Goal: Complete application form: Complete application form

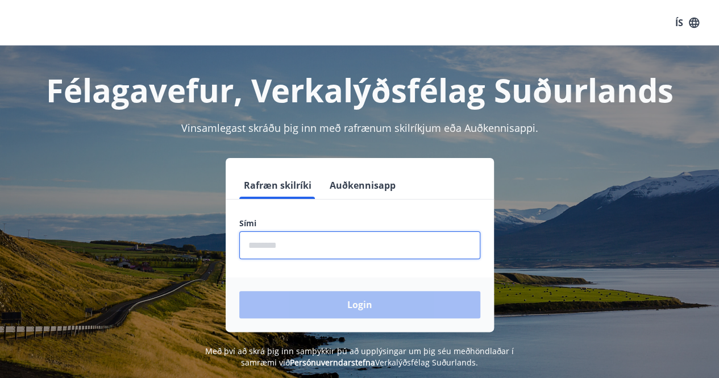
click at [298, 251] on input "phone" at bounding box center [359, 245] width 241 height 28
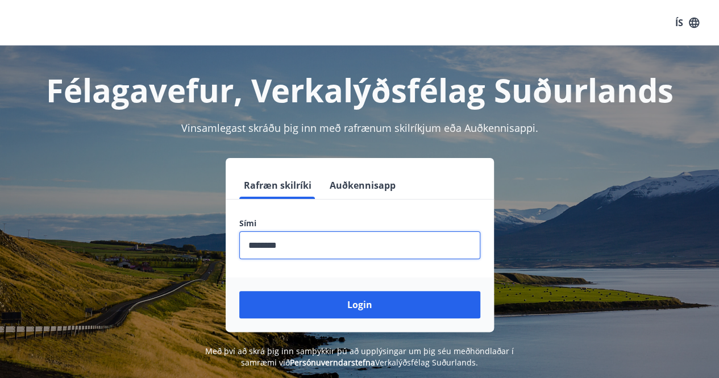
type input "********"
click at [239, 291] on button "Login" at bounding box center [359, 304] width 241 height 27
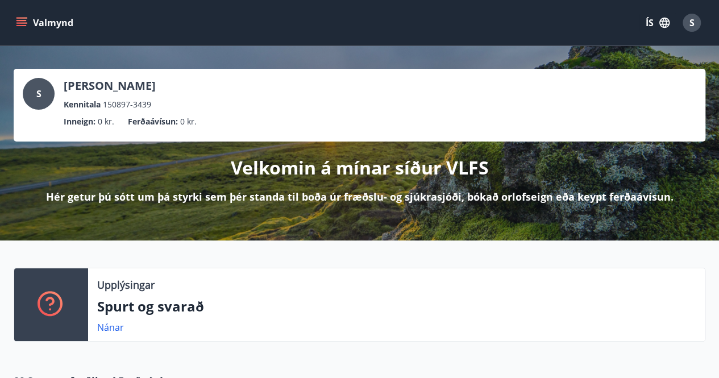
click at [26, 23] on icon "menu" at bounding box center [22, 22] width 13 height 1
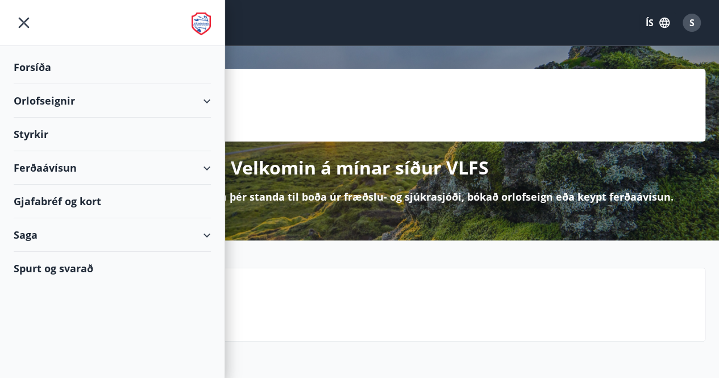
click at [40, 133] on div "Styrkir" at bounding box center [112, 135] width 197 height 34
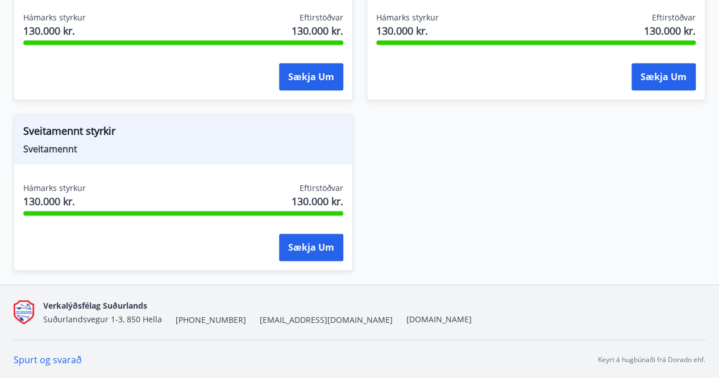
scroll to position [446, 0]
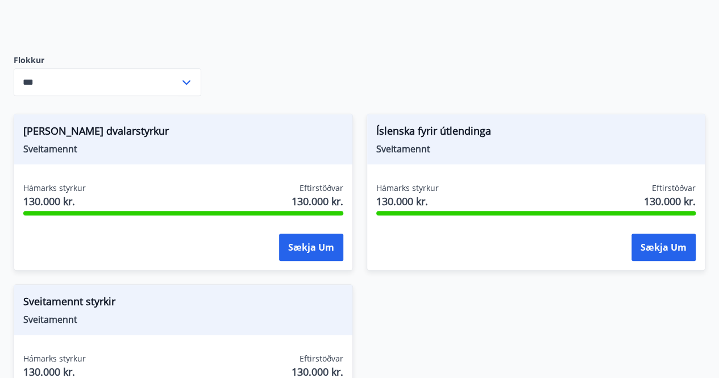
click at [188, 78] on icon at bounding box center [187, 83] width 14 height 14
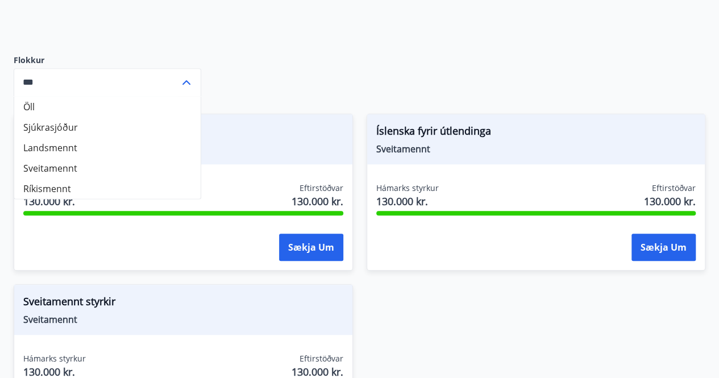
click at [99, 125] on li "Sjúkrasjóður" at bounding box center [107, 127] width 186 height 20
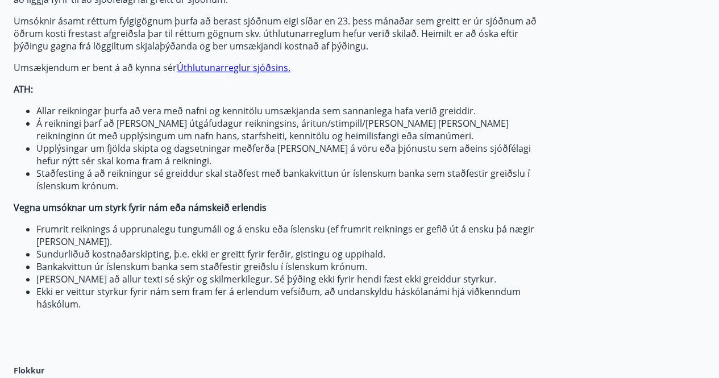
scroll to position [276, 0]
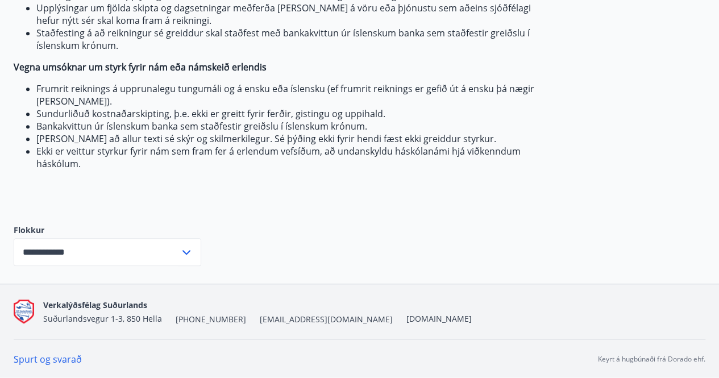
click at [181, 252] on icon at bounding box center [187, 253] width 14 height 14
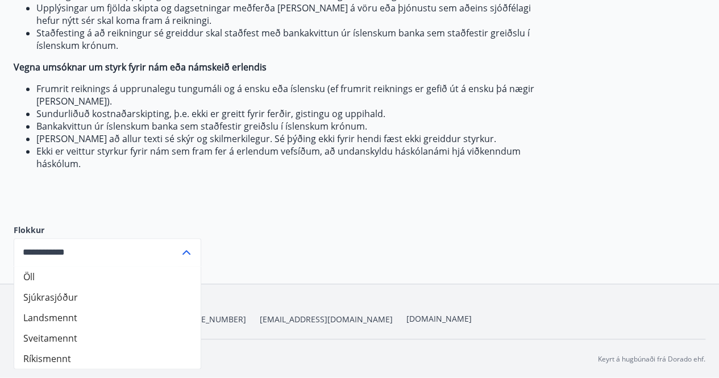
click at [44, 277] on li "Öll" at bounding box center [107, 276] width 186 height 20
type input "***"
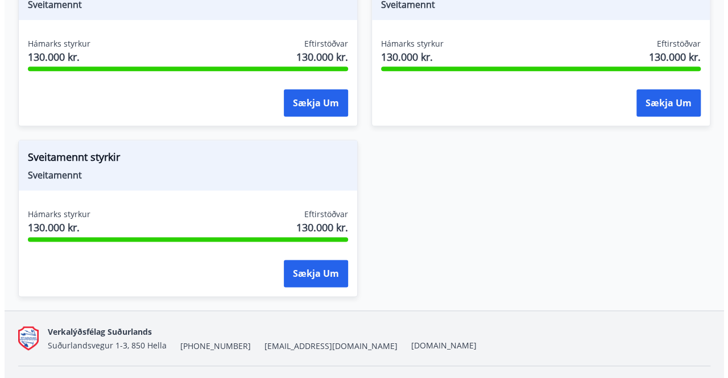
scroll to position [616, 0]
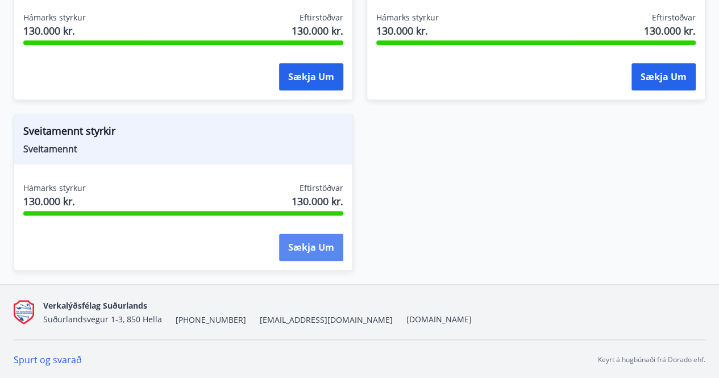
click at [317, 242] on button "Sækja um" at bounding box center [311, 247] width 64 height 27
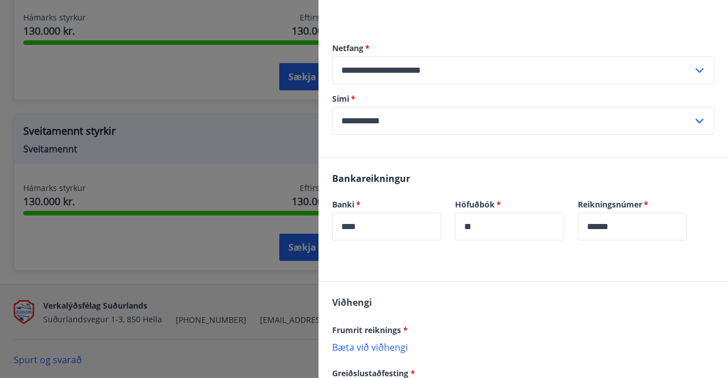
scroll to position [171, 0]
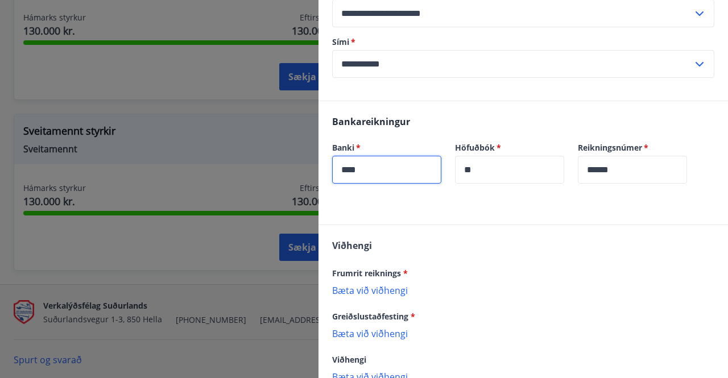
drag, startPoint x: 424, startPoint y: 165, endPoint x: 323, endPoint y: 164, distance: 101.2
click at [323, 164] on div "Banki   * **** ​" at bounding box center [379, 155] width 123 height 55
type input "****"
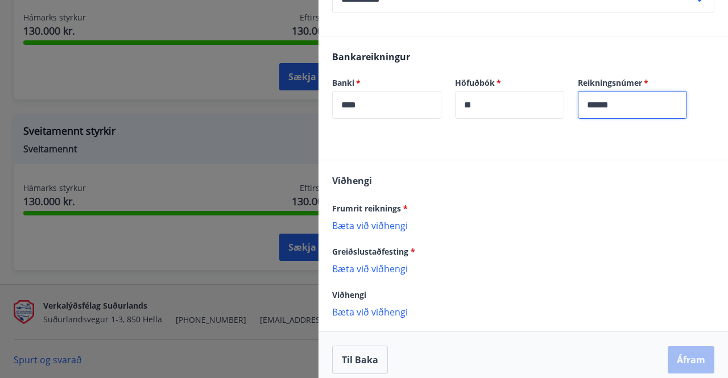
scroll to position [244, 0]
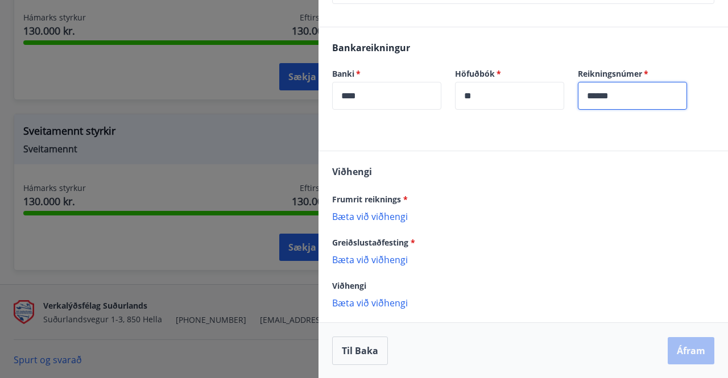
type input "******"
click at [385, 213] on p "Bæta við viðhengi" at bounding box center [523, 215] width 382 height 11
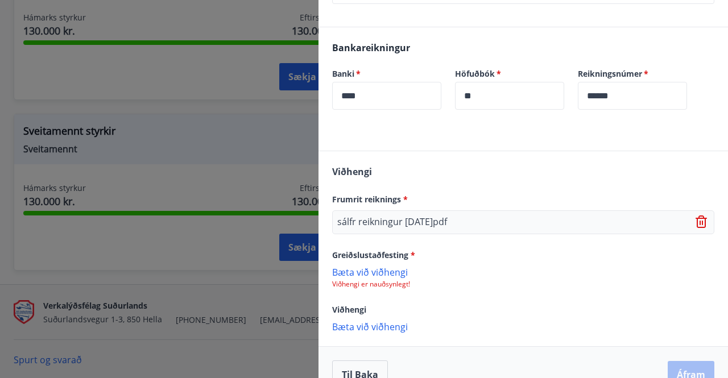
scroll to position [268, 0]
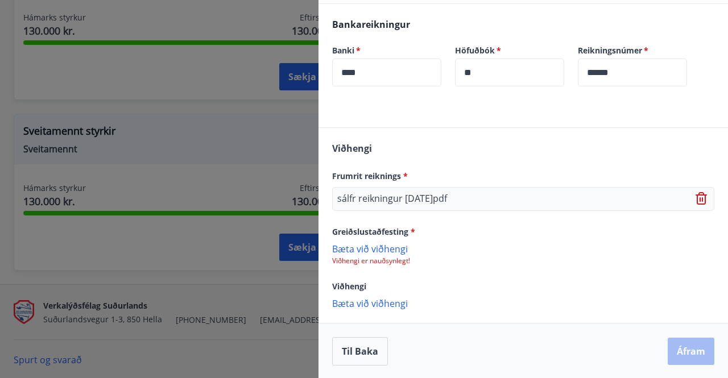
click at [379, 247] on p "Bæta við viðhengi" at bounding box center [523, 248] width 382 height 11
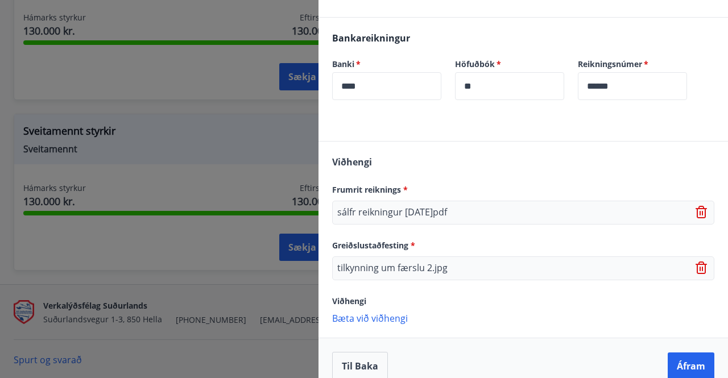
scroll to position [268, 0]
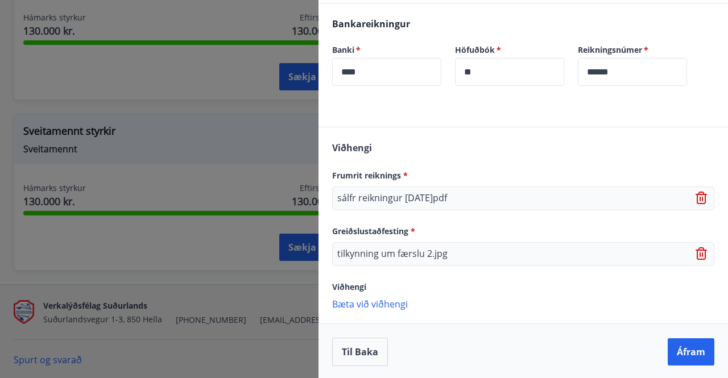
click at [699, 253] on icon at bounding box center [699, 254] width 1 height 5
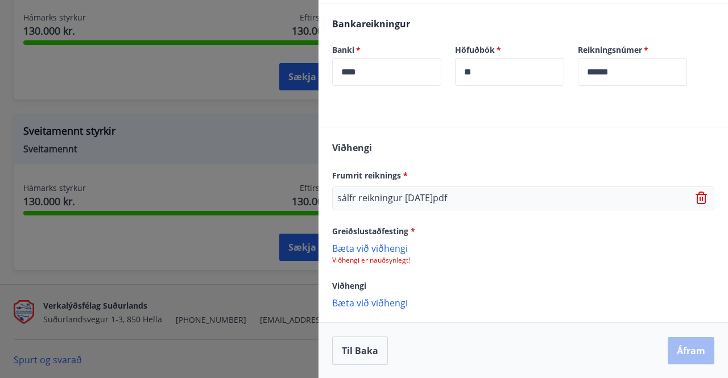
scroll to position [268, 0]
click at [376, 305] on p "Bæta við viðhengi" at bounding box center [523, 302] width 382 height 11
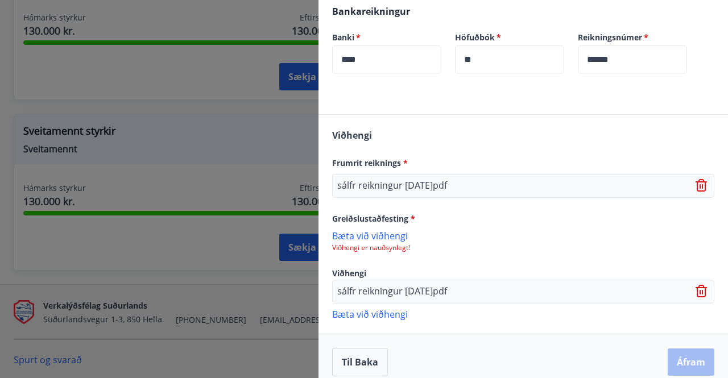
scroll to position [291, 0]
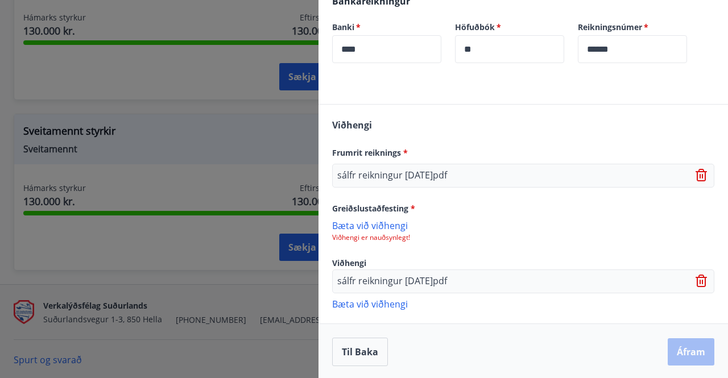
click at [695, 283] on icon at bounding box center [700, 281] width 11 height 13
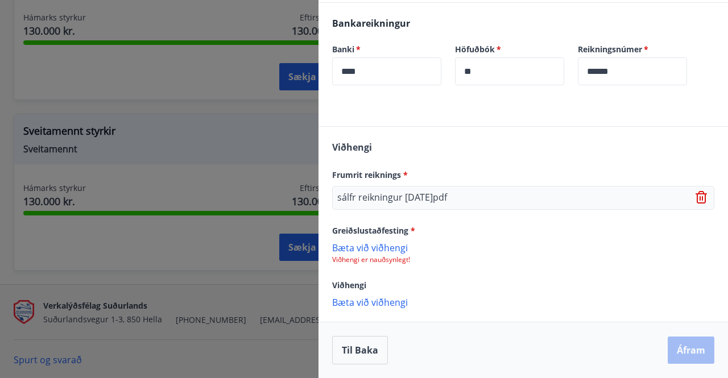
scroll to position [268, 0]
click at [375, 302] on p "Bæta við viðhengi" at bounding box center [523, 302] width 382 height 11
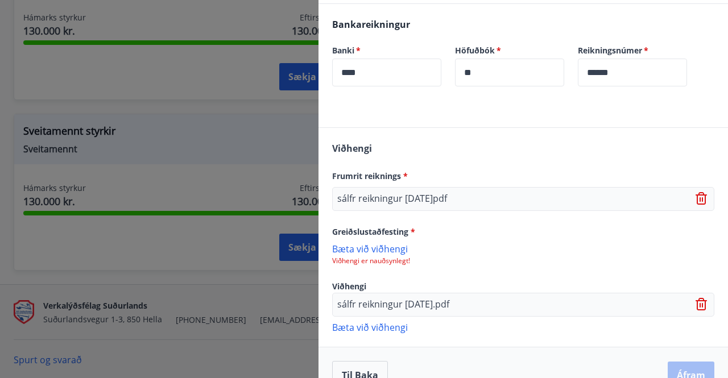
scroll to position [291, 0]
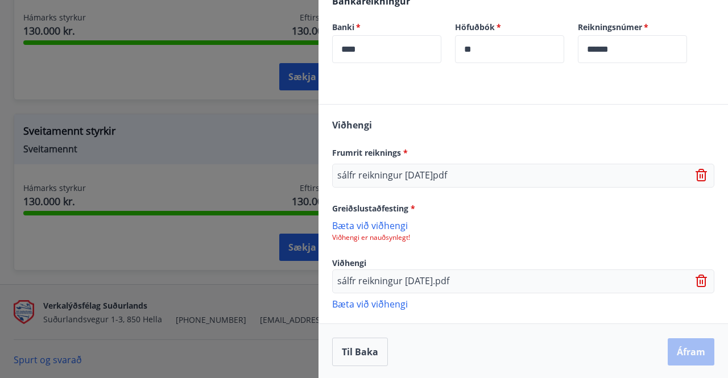
click at [367, 304] on p "Bæta við viðhengi" at bounding box center [523, 303] width 382 height 11
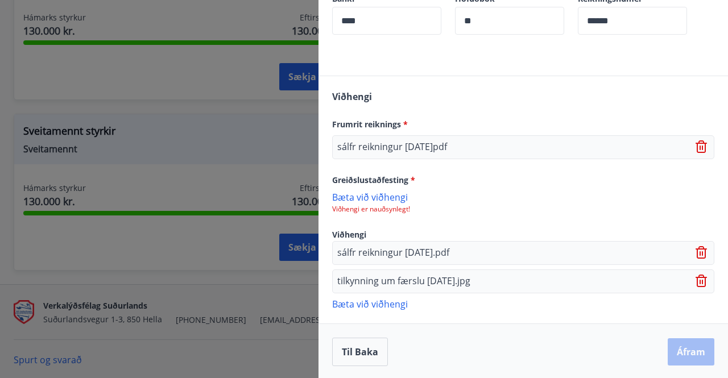
scroll to position [263, 0]
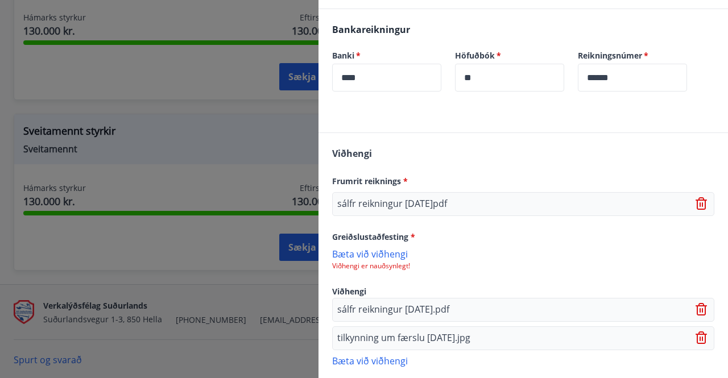
click at [366, 255] on p "Bæta við viðhengi" at bounding box center [523, 253] width 382 height 11
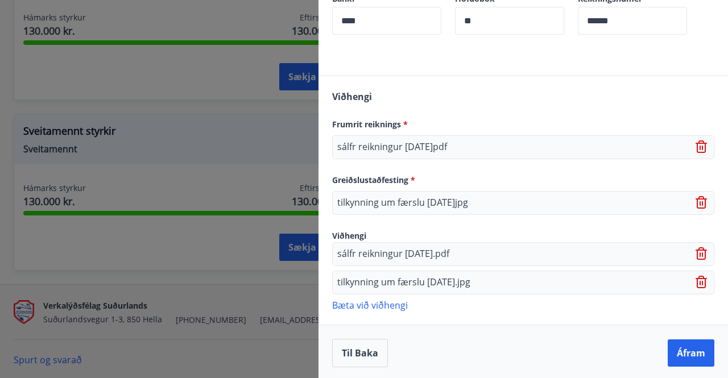
scroll to position [320, 0]
click at [679, 349] on button "Áfram" at bounding box center [690, 352] width 47 height 27
click at [675, 353] on button "Áfram" at bounding box center [690, 352] width 47 height 27
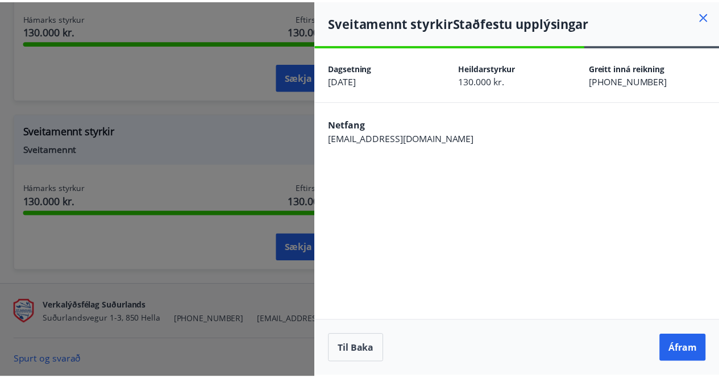
scroll to position [0, 0]
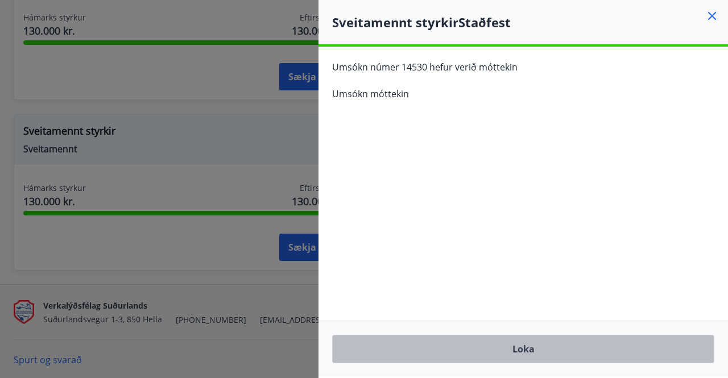
click at [503, 347] on button "Loka" at bounding box center [523, 349] width 382 height 28
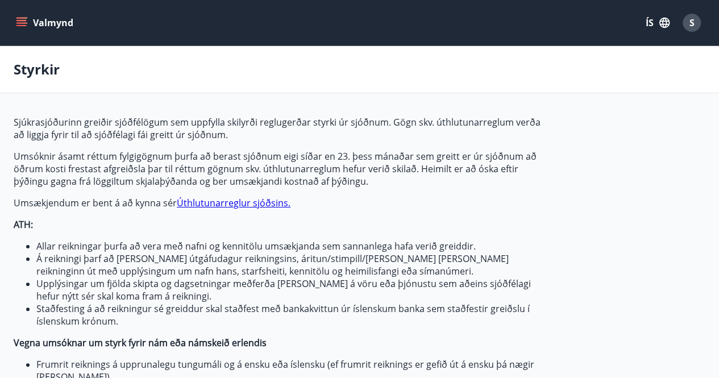
click at [26, 30] on button "Valmynd" at bounding box center [46, 23] width 64 height 20
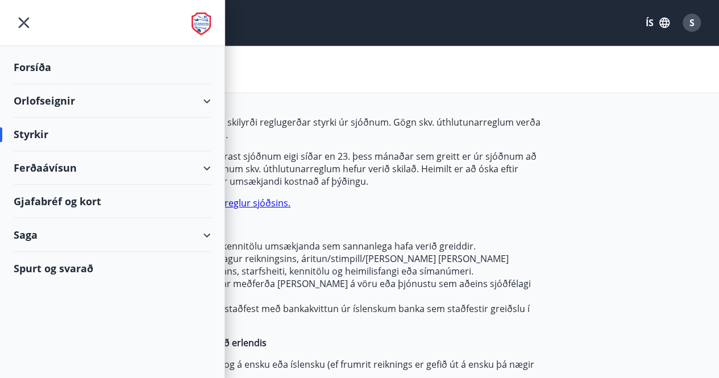
click at [25, 134] on div "Styrkir" at bounding box center [112, 135] width 197 height 34
click at [283, 78] on div "Styrkir" at bounding box center [359, 69] width 719 height 47
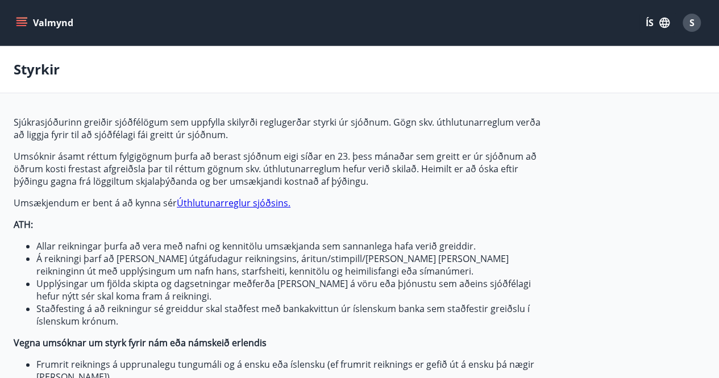
click at [20, 19] on icon "menu" at bounding box center [21, 22] width 11 height 11
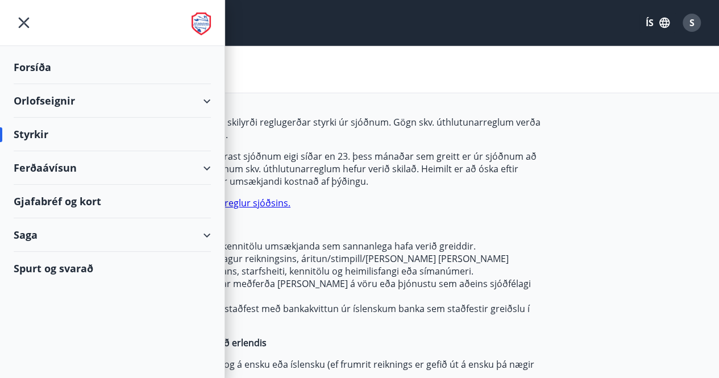
click at [32, 63] on div "Forsíða" at bounding box center [112, 68] width 197 height 34
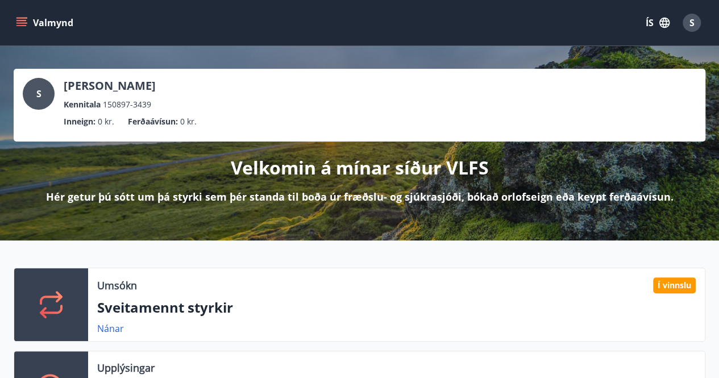
click at [123, 88] on p "Sigrún Drífa Þorfinnsdóttir" at bounding box center [110, 86] width 92 height 16
click at [26, 25] on icon "menu" at bounding box center [21, 25] width 10 height 1
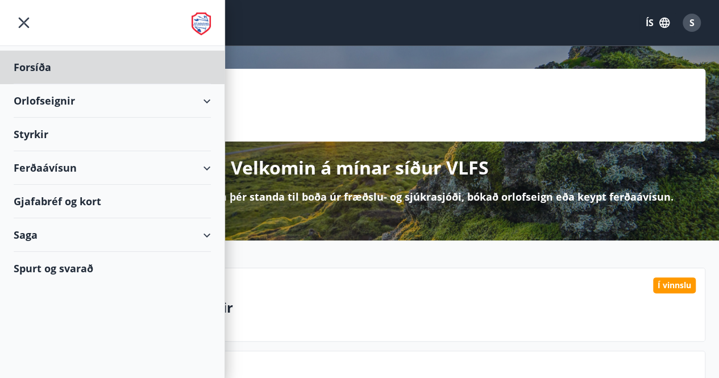
click at [39, 132] on div "Styrkir" at bounding box center [112, 135] width 197 height 34
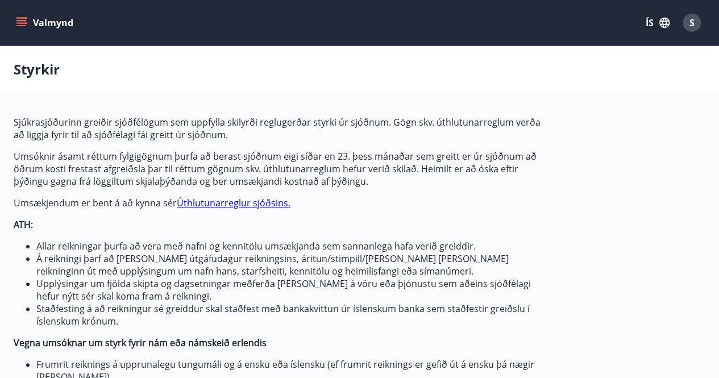
type input "***"
click at [198, 206] on link "Úthlutunarreglur sjóðsins." at bounding box center [234, 203] width 114 height 13
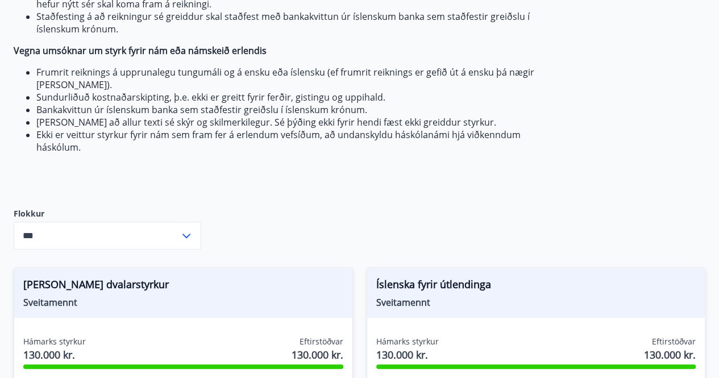
scroll to position [341, 0]
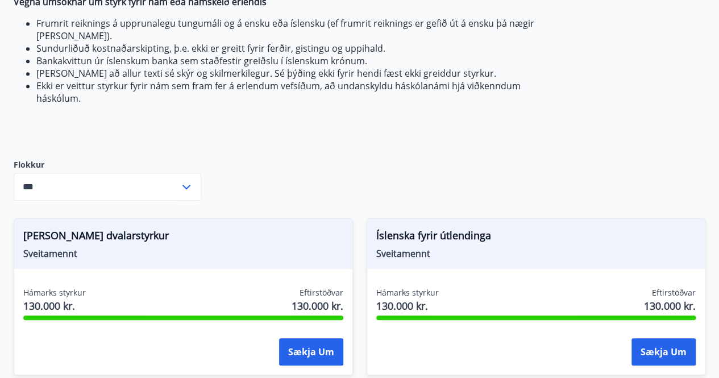
click at [184, 189] on icon at bounding box center [187, 187] width 14 height 14
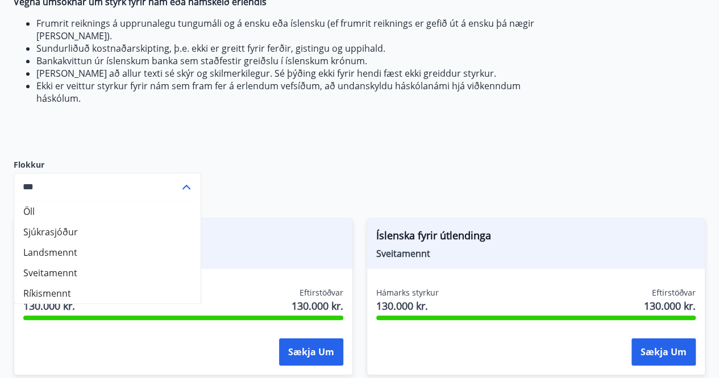
click at [45, 230] on li "Sjúkrasjóður" at bounding box center [107, 231] width 186 height 20
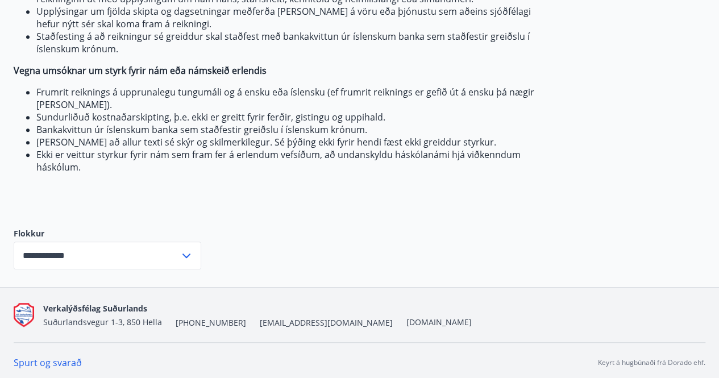
scroll to position [276, 0]
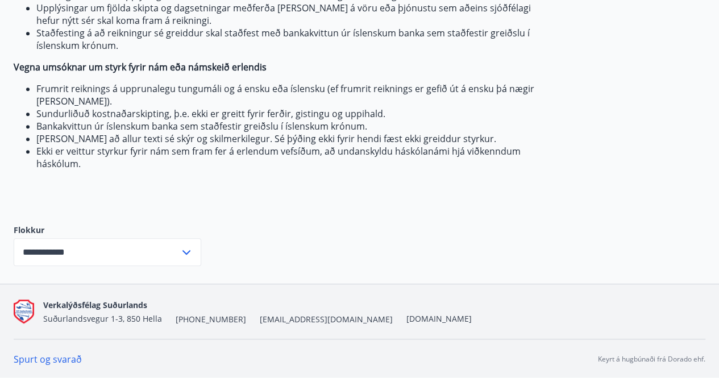
click at [185, 248] on icon at bounding box center [187, 253] width 14 height 14
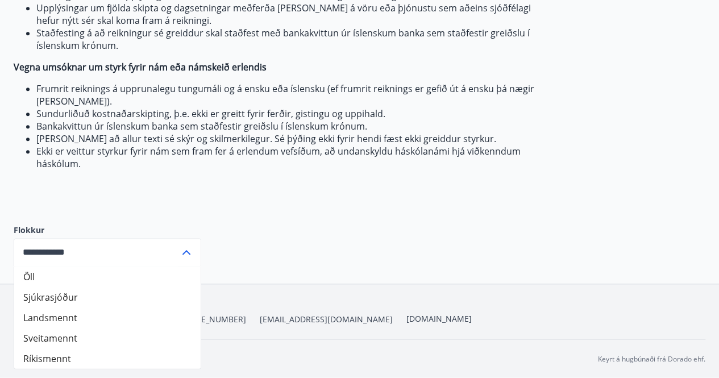
click at [59, 336] on li "Sveitamennt" at bounding box center [107, 337] width 186 height 20
type input "**********"
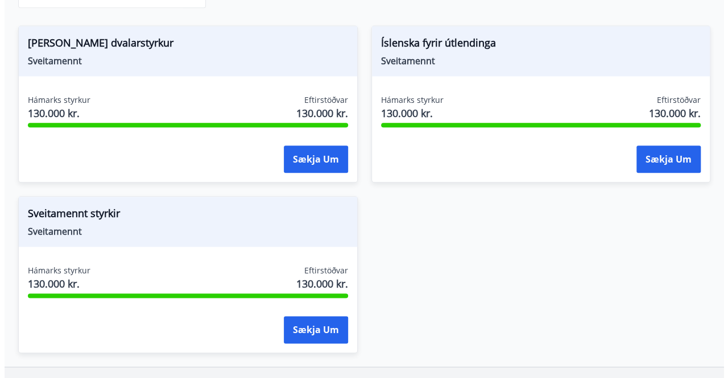
scroll to position [560, 0]
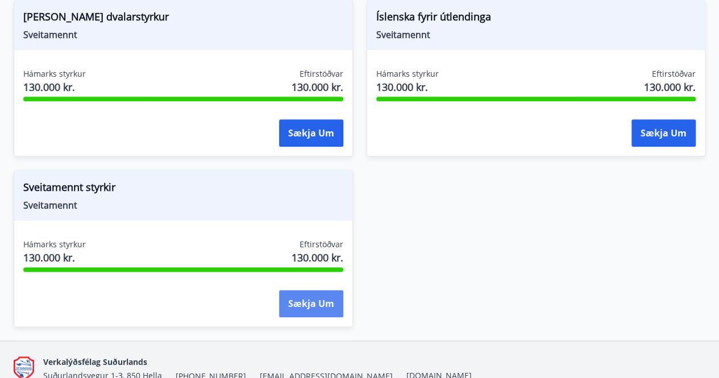
click at [310, 306] on button "Sækja um" at bounding box center [311, 303] width 64 height 27
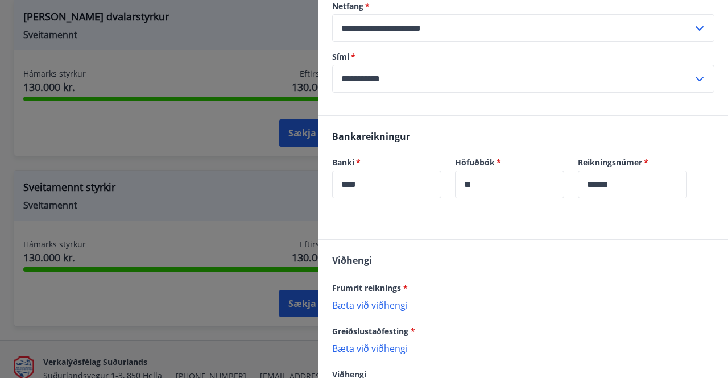
scroll to position [171, 0]
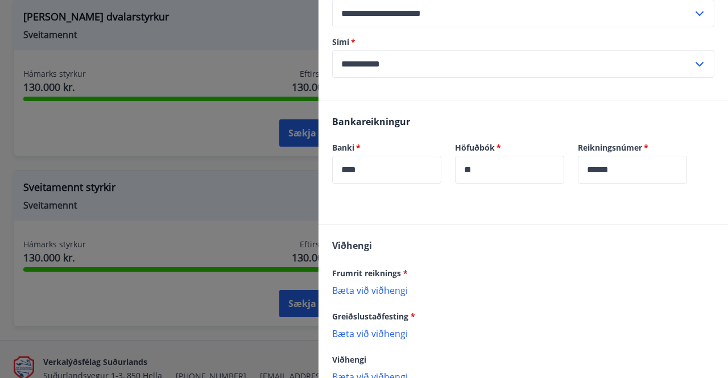
click at [437, 167] on input "****" at bounding box center [386, 170] width 109 height 28
drag, startPoint x: 438, startPoint y: 167, endPoint x: 321, endPoint y: 170, distance: 117.2
click at [321, 170] on div "Banki   * **** ​" at bounding box center [379, 155] width 123 height 55
click at [661, 173] on input "******" at bounding box center [632, 170] width 109 height 28
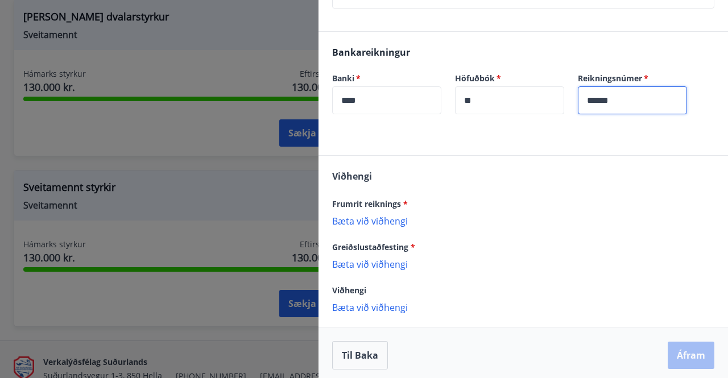
scroll to position [244, 0]
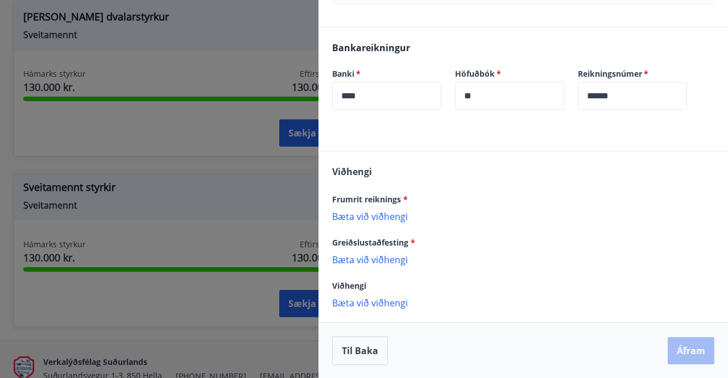
click at [384, 216] on p "Bæta við viðhengi" at bounding box center [523, 215] width 382 height 11
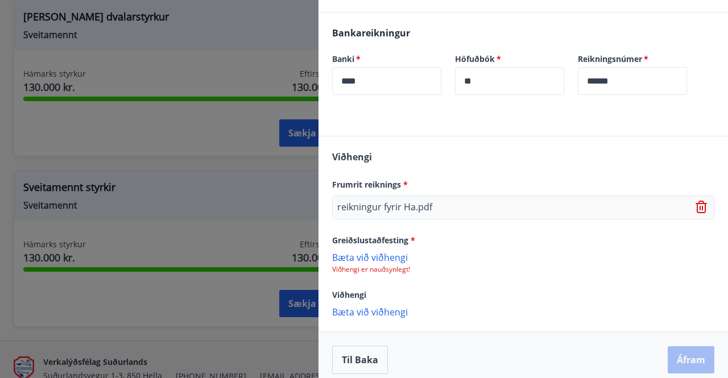
scroll to position [268, 0]
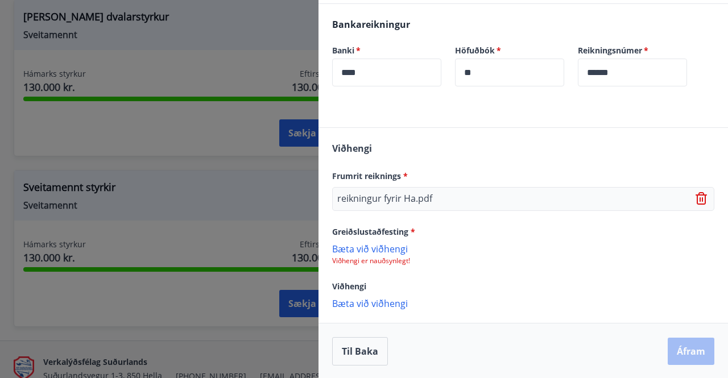
click at [378, 247] on p "Bæta við viðhengi" at bounding box center [523, 248] width 382 height 11
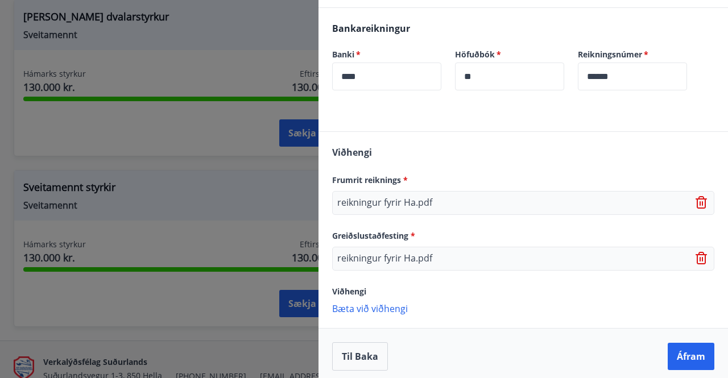
scroll to position [268, 0]
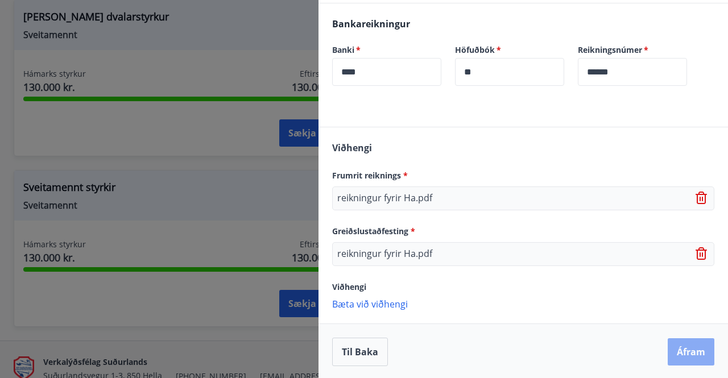
click at [671, 353] on button "Áfram" at bounding box center [690, 351] width 47 height 27
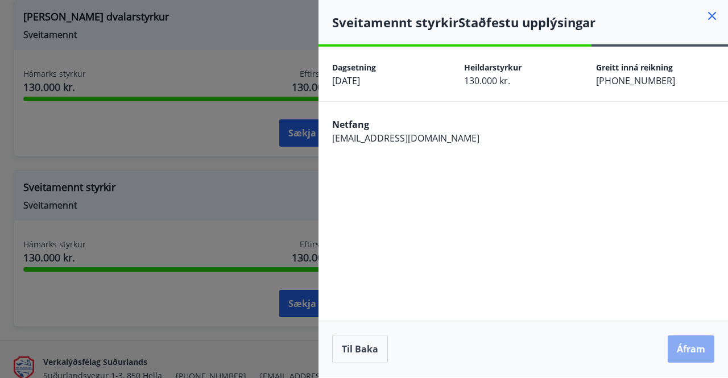
click at [679, 347] on button "Áfram" at bounding box center [690, 348] width 47 height 27
